Goal: Information Seeking & Learning: Learn about a topic

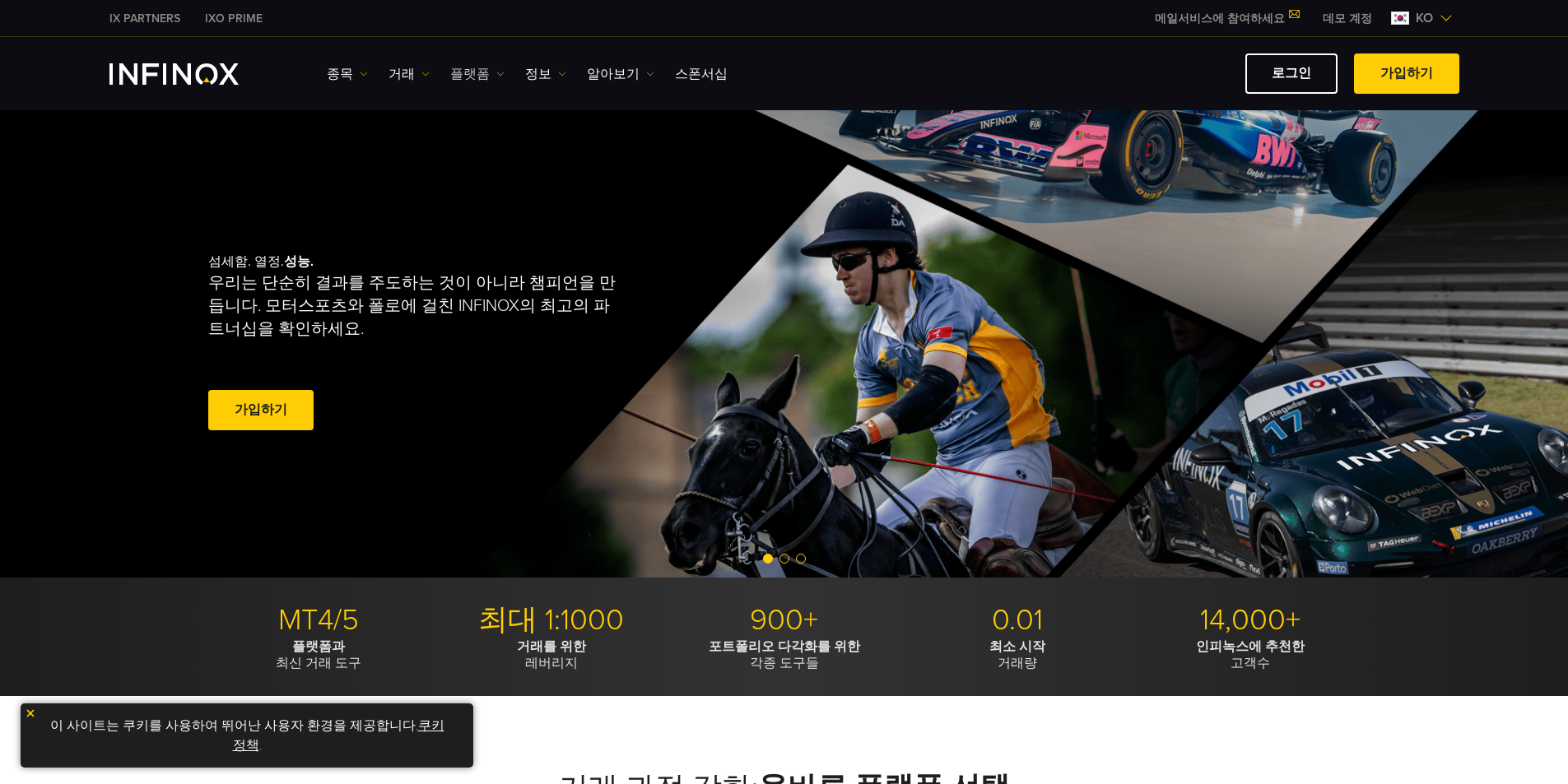
click at [462, 73] on link "플랫폼" at bounding box center [477, 74] width 55 height 20
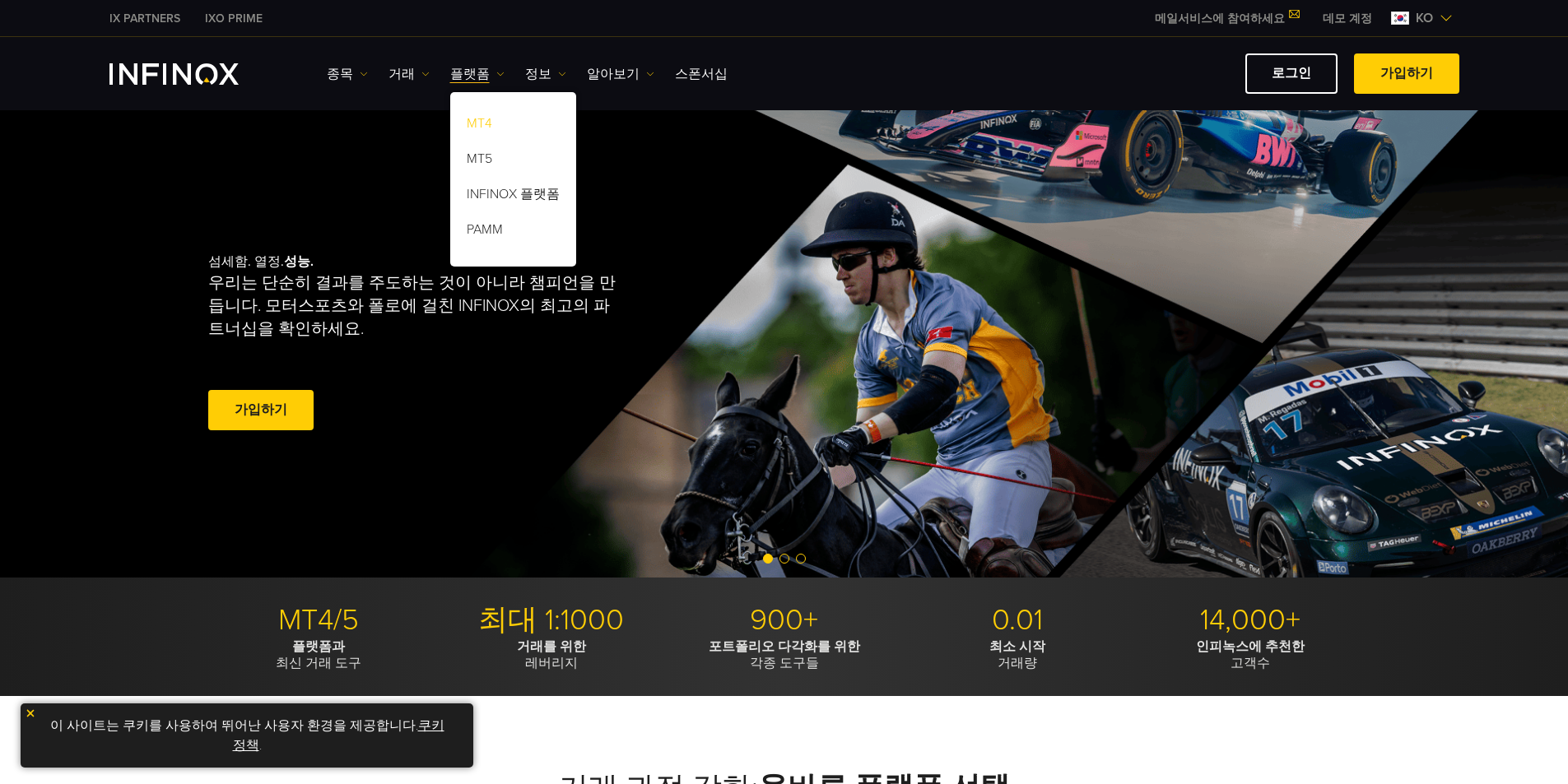
click at [473, 121] on link "MT4" at bounding box center [513, 126] width 126 height 36
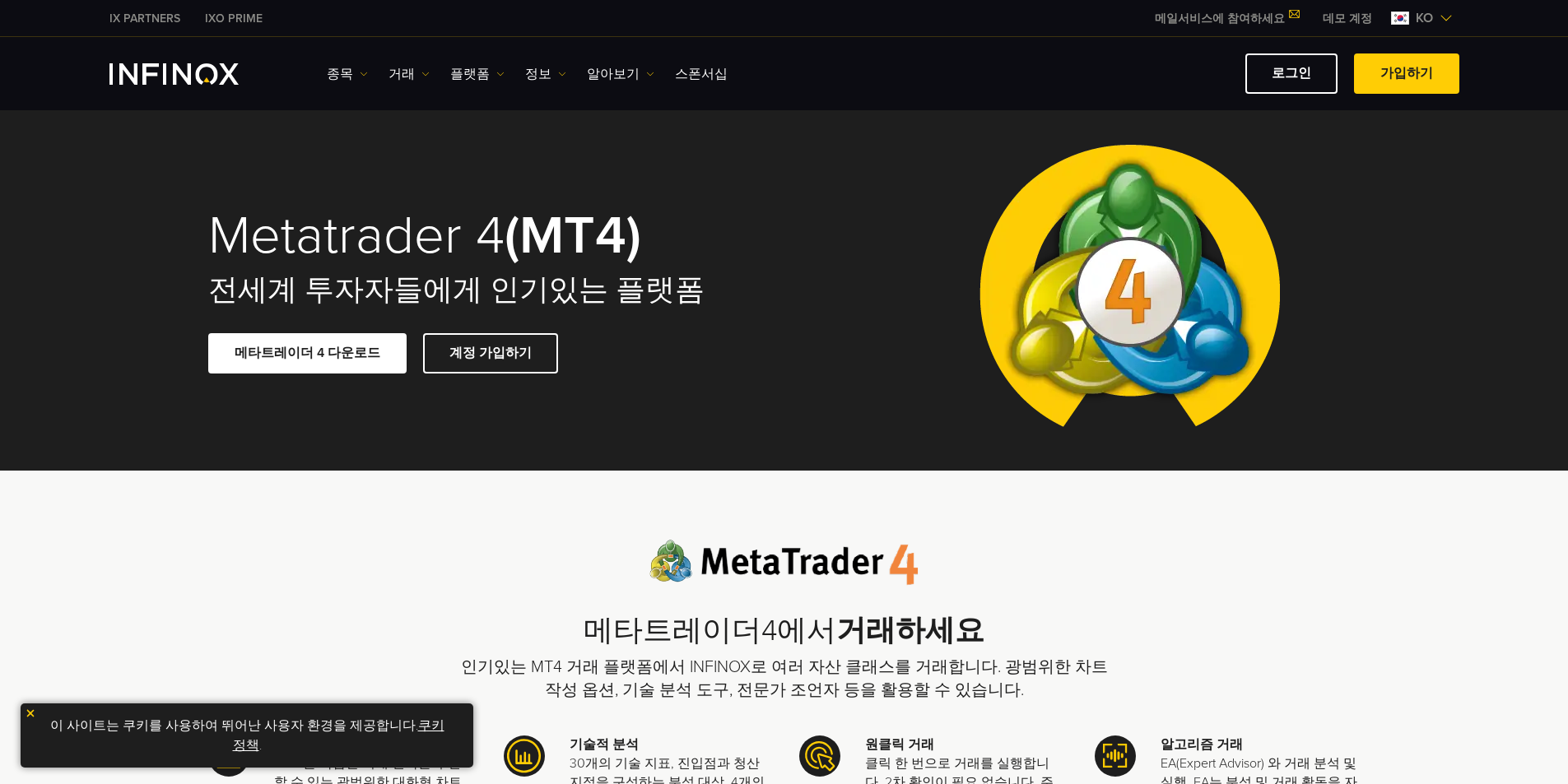
click at [307, 353] on span at bounding box center [307, 353] width 0 height 0
